Goal: Task Accomplishment & Management: Complete application form

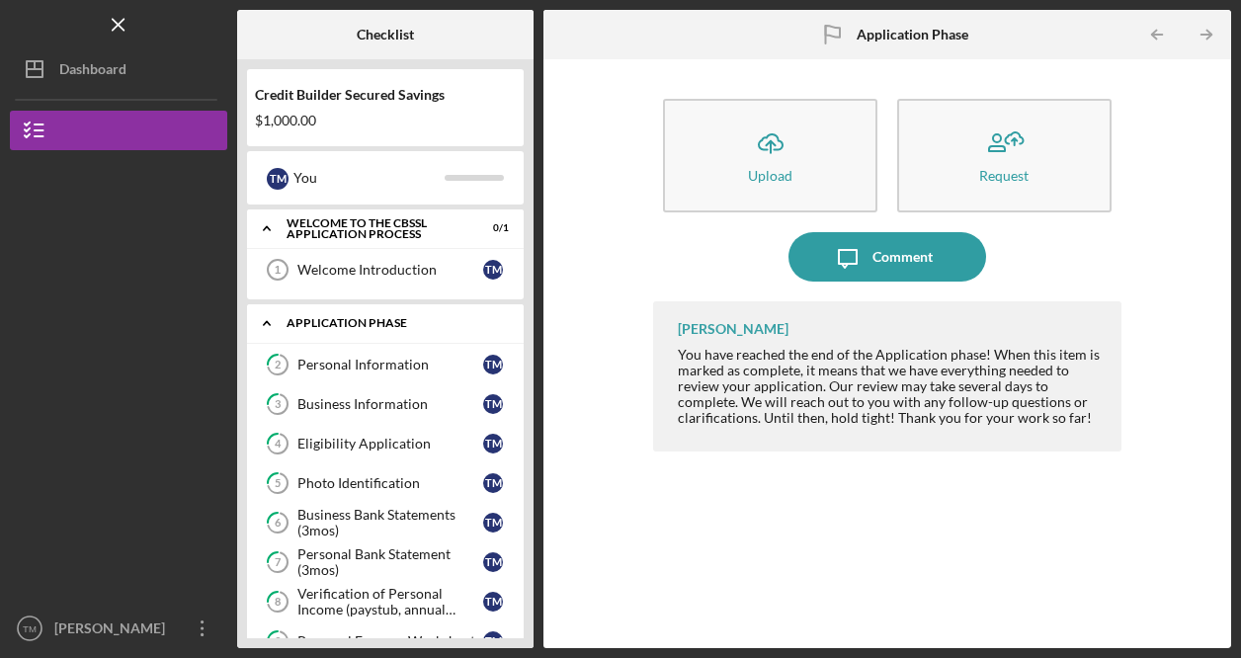
click at [331, 311] on div "Icon/Expander Application Phase 0 / 10" at bounding box center [385, 323] width 277 height 41
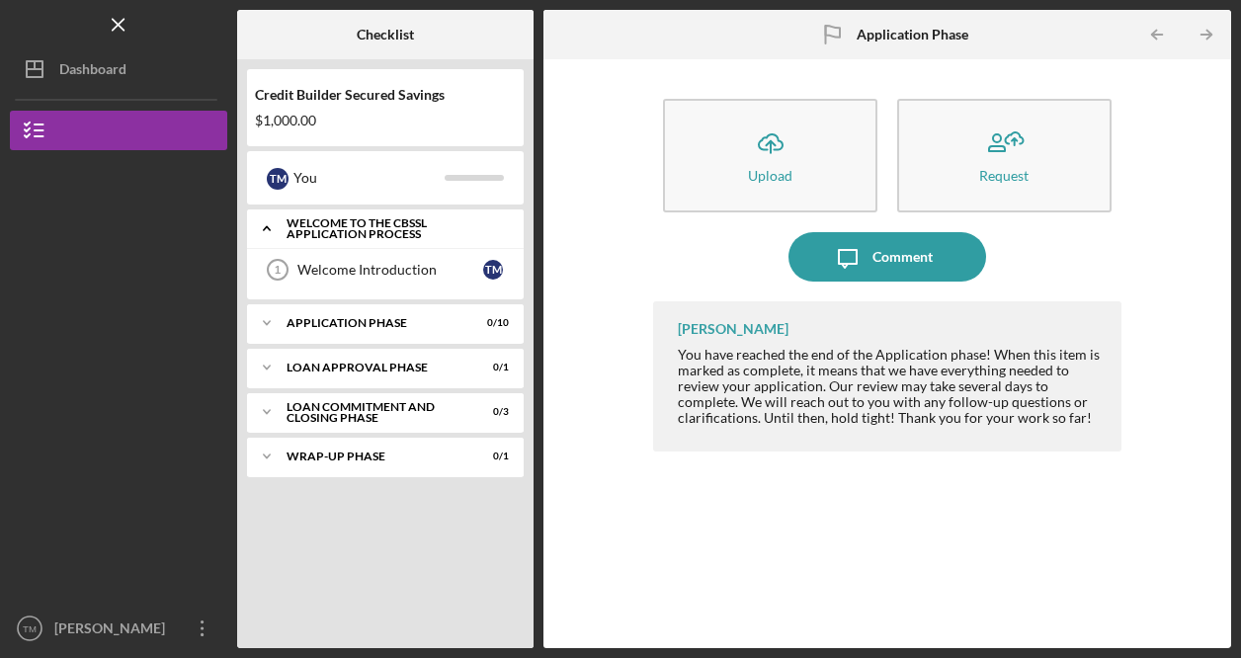
click at [320, 230] on div "Welcome to the CBSSL Application Process" at bounding box center [393, 228] width 213 height 23
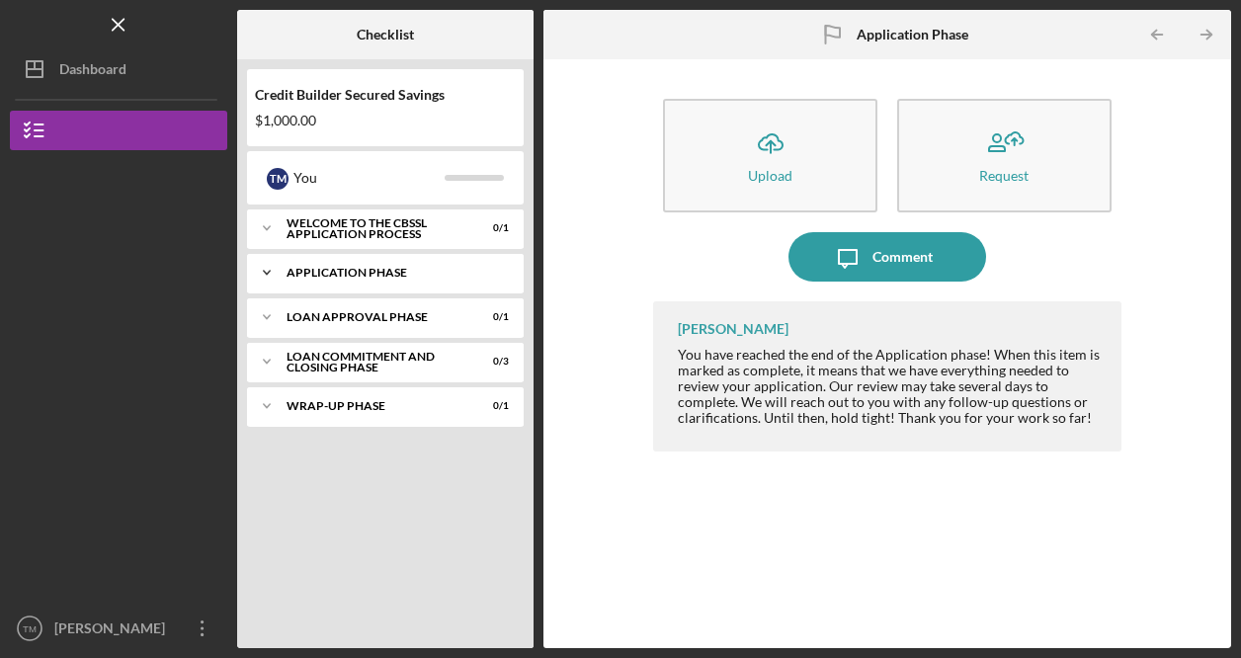
click at [322, 276] on div "Application Phase" at bounding box center [393, 273] width 213 height 12
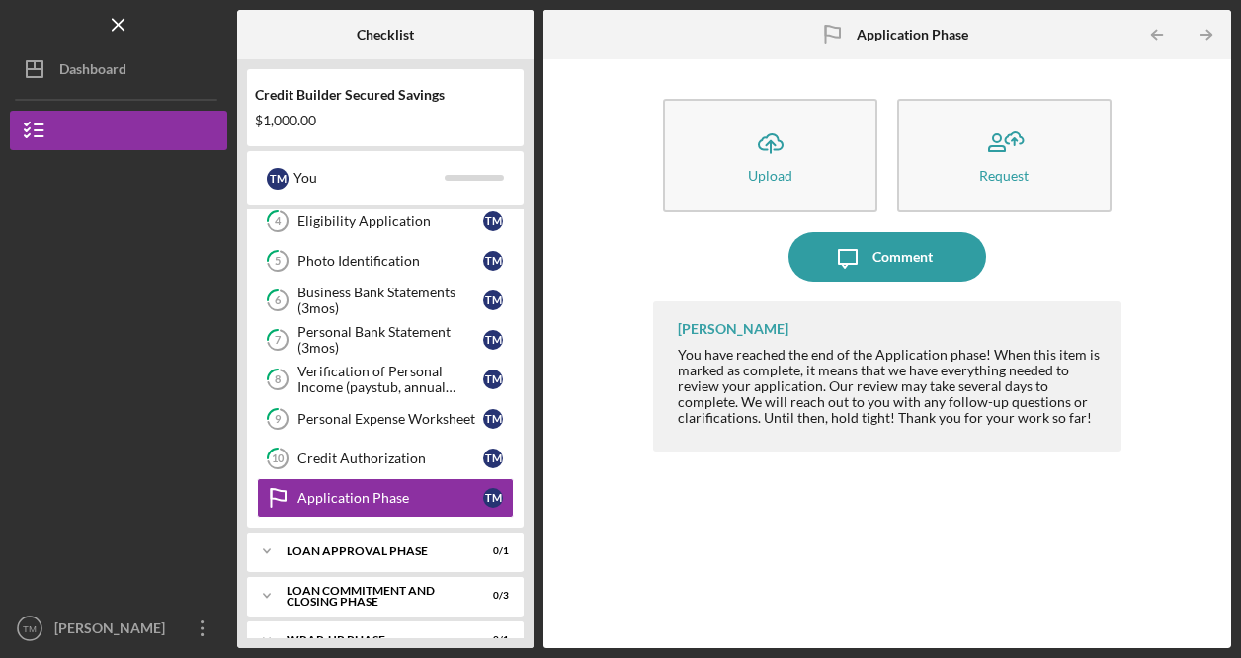
scroll to position [198, 0]
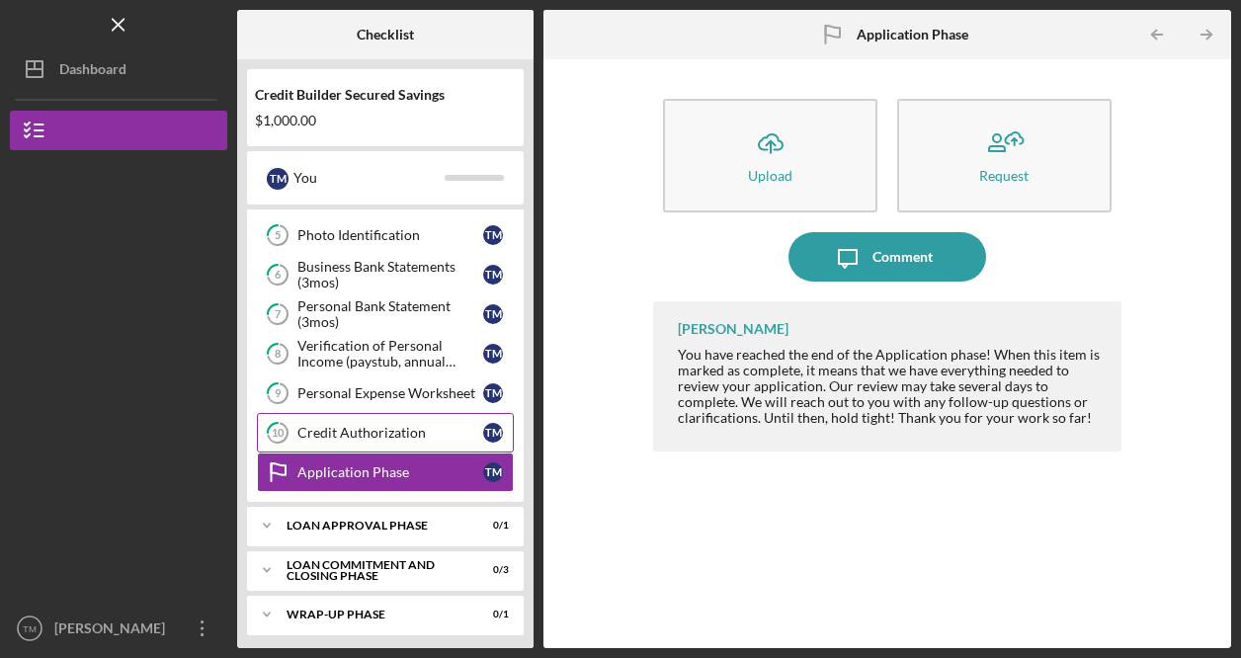
click at [366, 432] on div "Credit Authorization" at bounding box center [391, 433] width 186 height 16
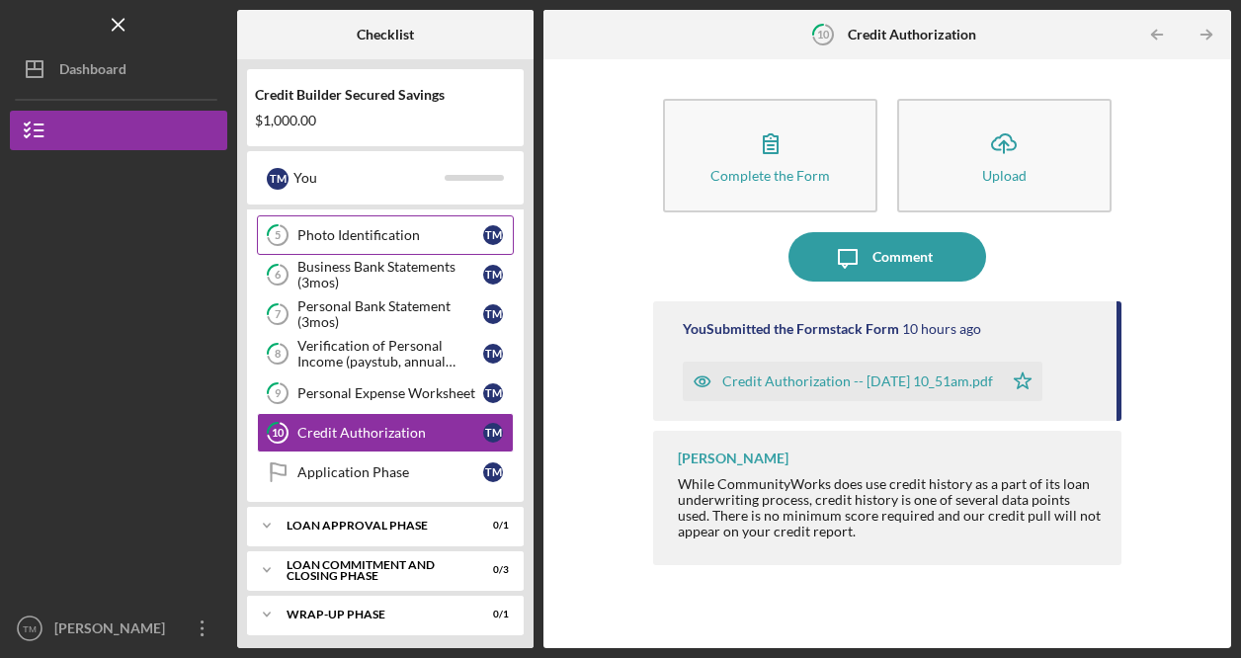
click at [346, 234] on div "Photo Identification" at bounding box center [391, 235] width 186 height 16
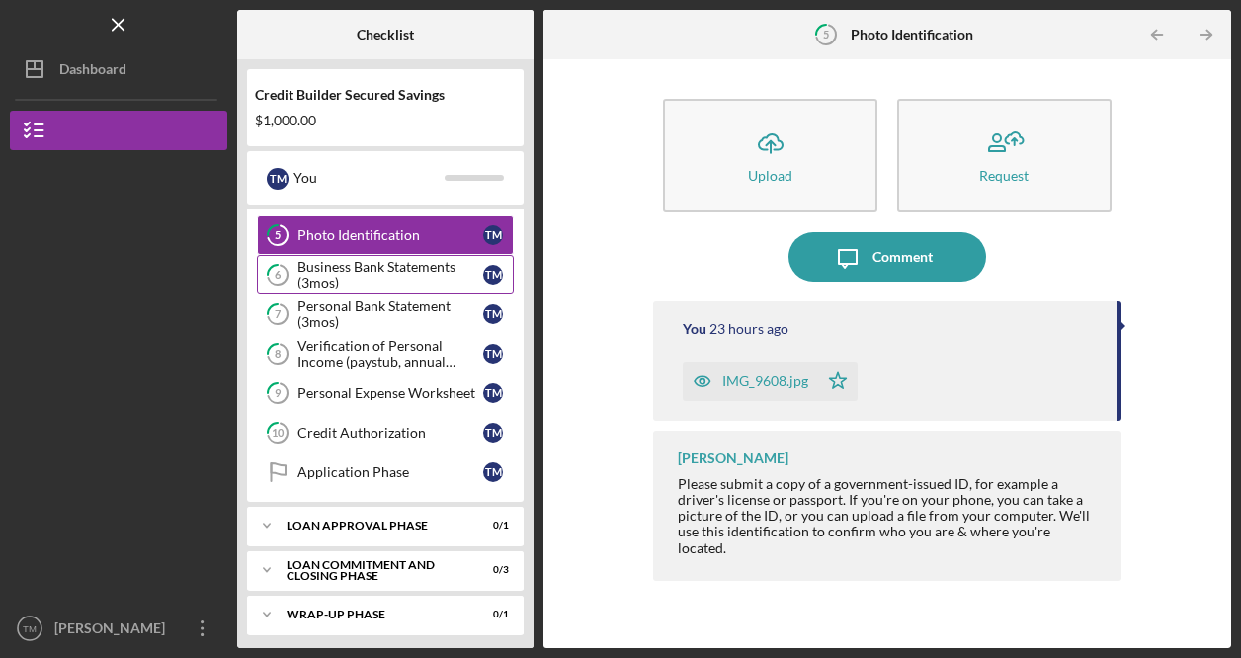
click at [345, 277] on div "Business Bank Statements (3mos)" at bounding box center [391, 275] width 186 height 32
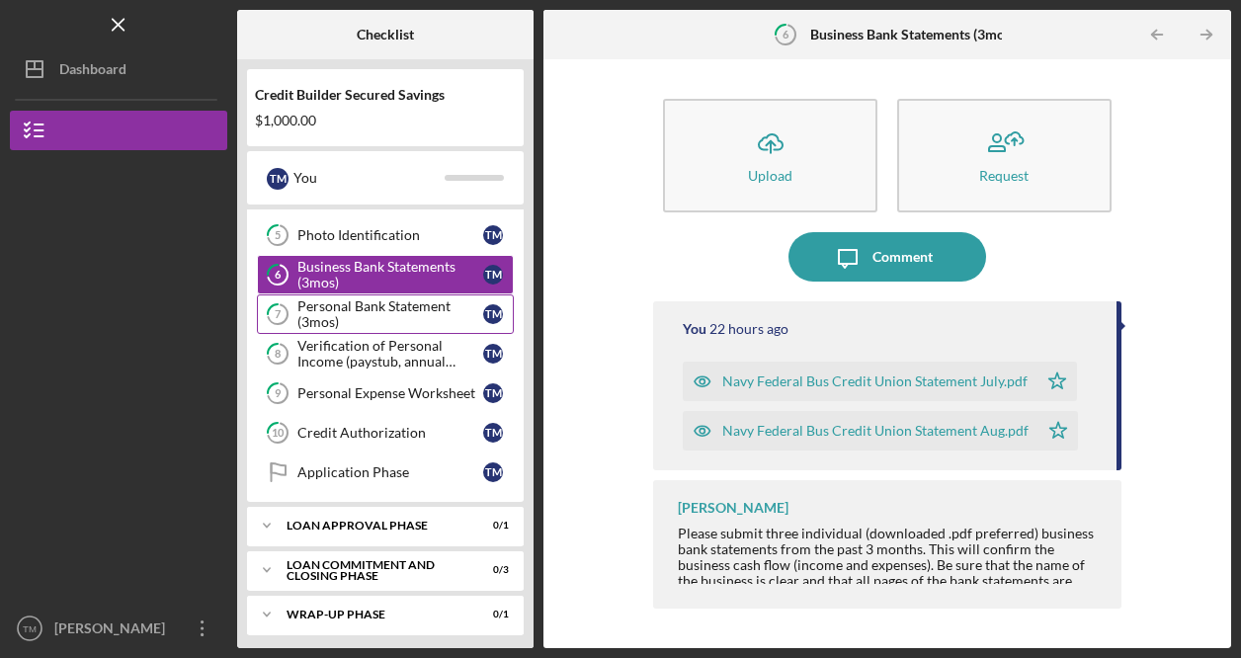
click at [358, 318] on div "Personal Bank Statement (3mos)" at bounding box center [391, 314] width 186 height 32
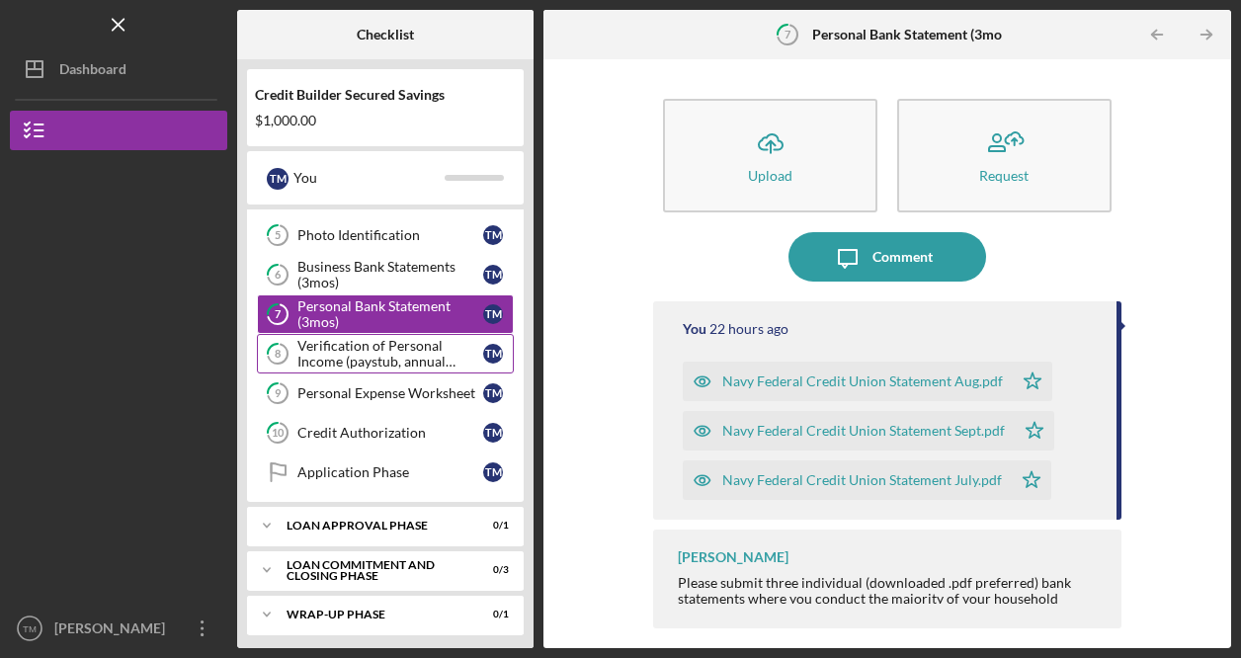
click at [364, 356] on div "Verification of Personal Income (paystub, annual benefits letter, etc)" at bounding box center [391, 354] width 186 height 32
